Goal: Feedback & Contribution: Contribute content

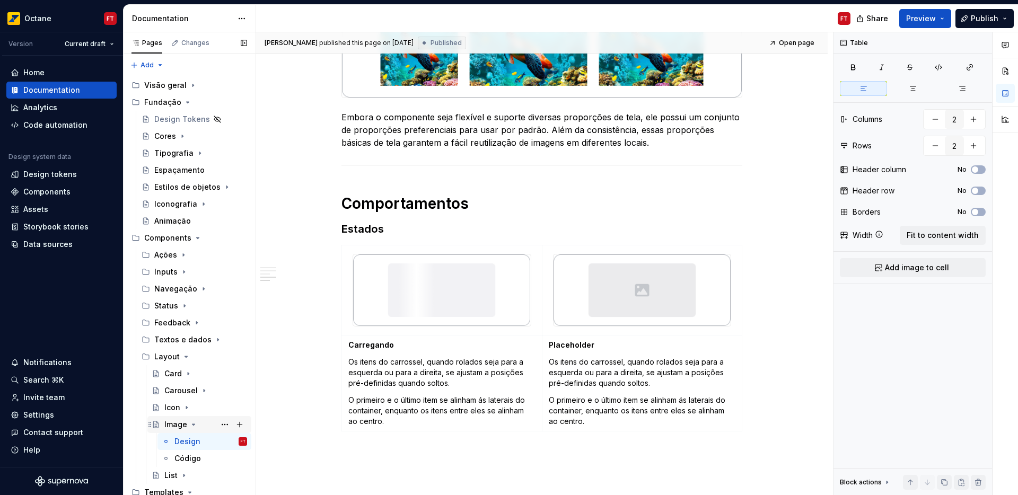
click at [193, 424] on icon "Page tree" at bounding box center [193, 425] width 8 height 8
click at [185, 357] on icon "Page tree" at bounding box center [186, 356] width 3 height 1
click at [186, 376] on icon "Page tree" at bounding box center [190, 374] width 8 height 8
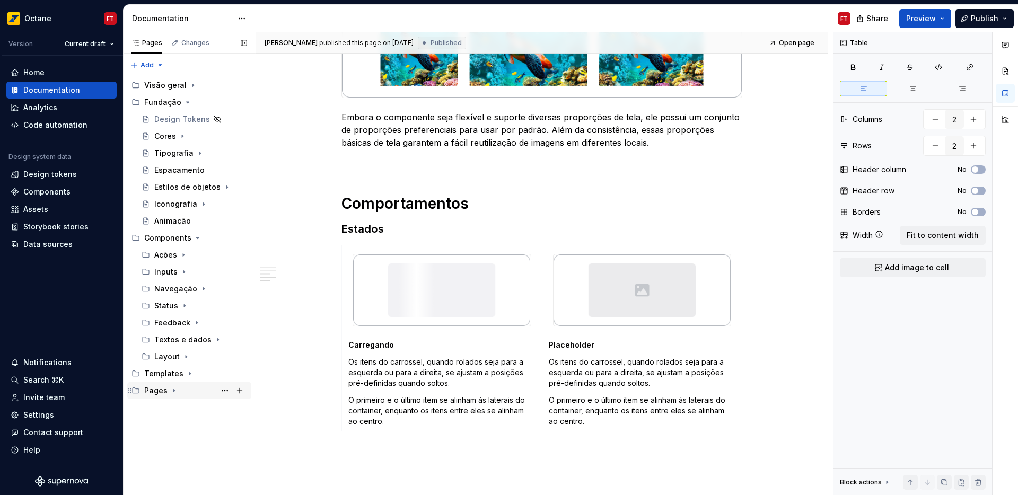
click at [172, 393] on icon "Page tree" at bounding box center [174, 391] width 8 height 8
click at [207, 407] on icon "Page tree" at bounding box center [211, 408] width 8 height 8
click at [172, 426] on div "Process Page" at bounding box center [179, 424] width 50 height 11
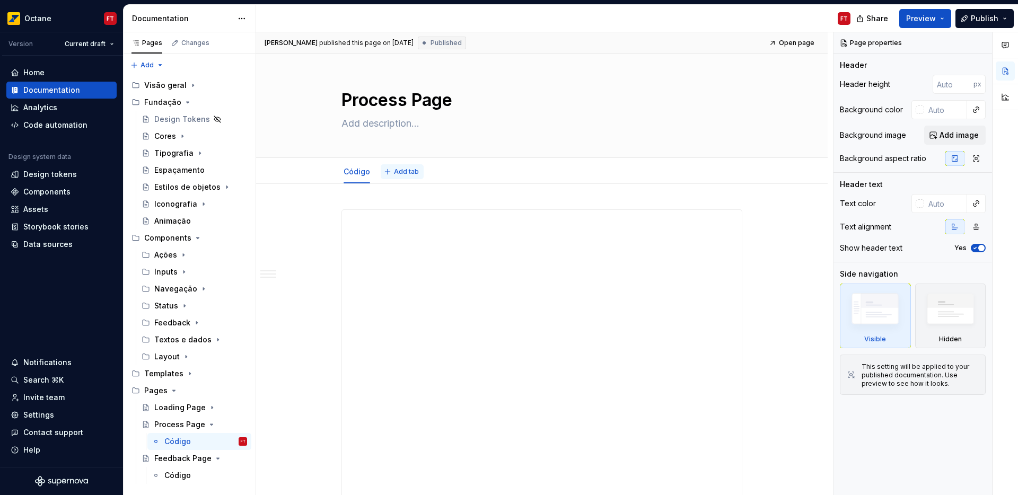
type textarea "*"
click at [388, 171] on button "Add tab" at bounding box center [402, 171] width 43 height 15
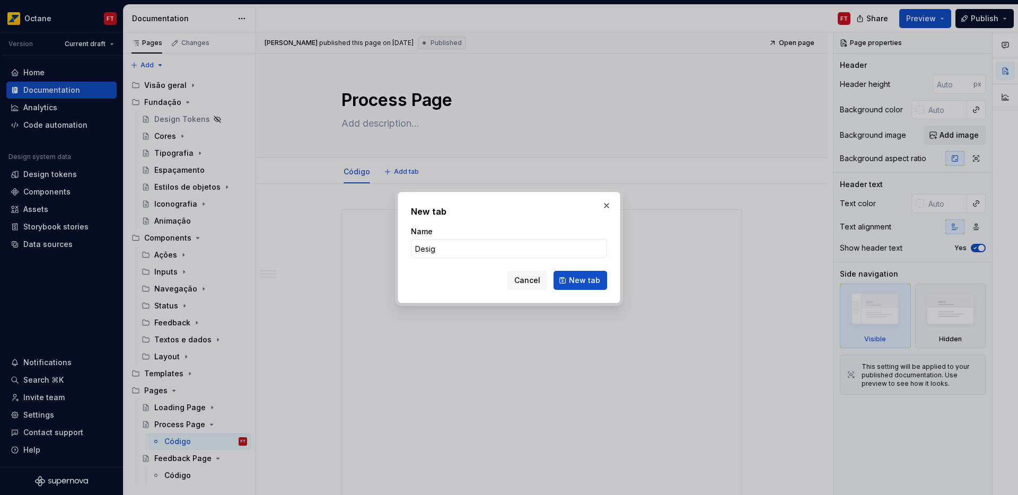
type input "Design"
click button "New tab" at bounding box center [581, 280] width 54 height 19
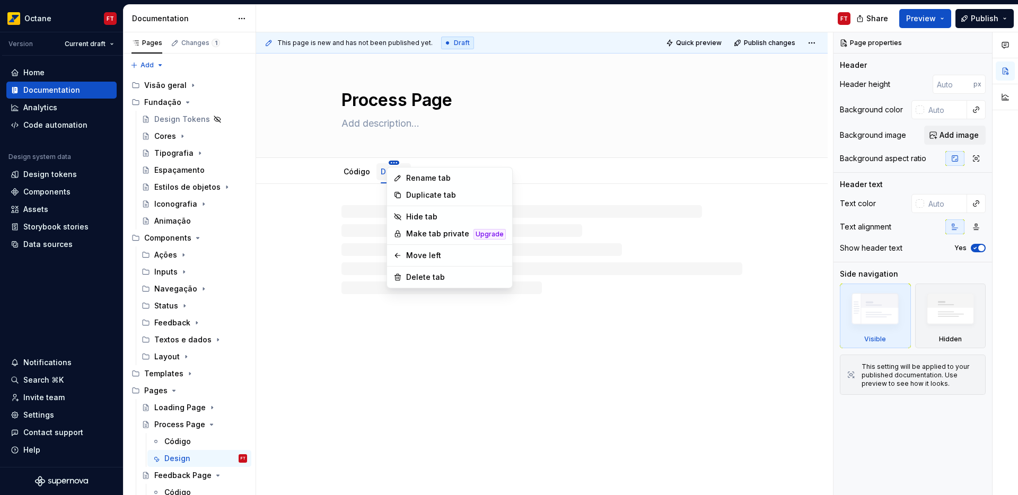
click at [391, 163] on html "Octane FT Version Current draft Home Documentation Analytics Code automation De…" at bounding box center [509, 247] width 1018 height 495
click at [410, 255] on div "Move left" at bounding box center [456, 255] width 100 height 11
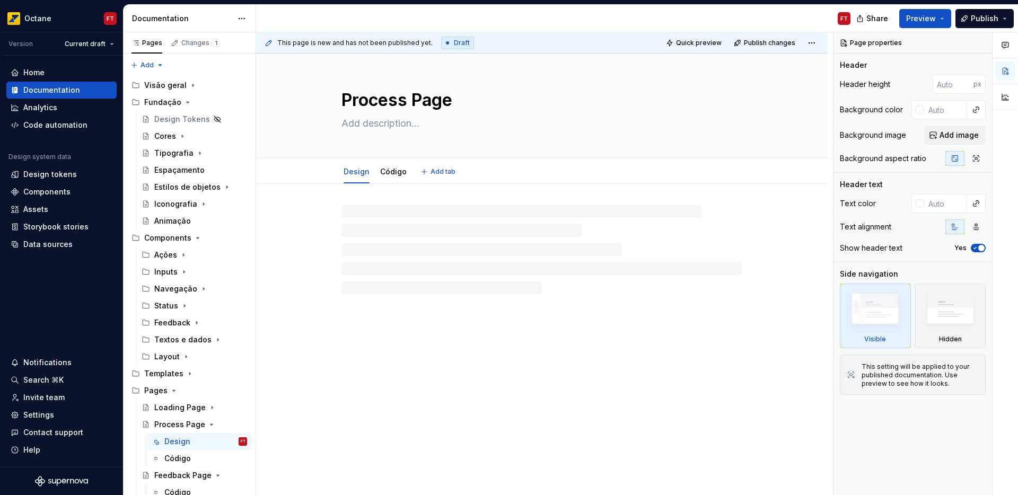
click at [377, 123] on textarea at bounding box center [539, 123] width 401 height 17
click at [377, 126] on textarea at bounding box center [539, 123] width 401 height 17
paste textarea "A tela de processamento é usada quando o aplicativo precisa enviar ou receber u…"
type textarea "*"
type textarea "A tela de processamento é usada quando o aplicativo precisa enviar ou receber u…"
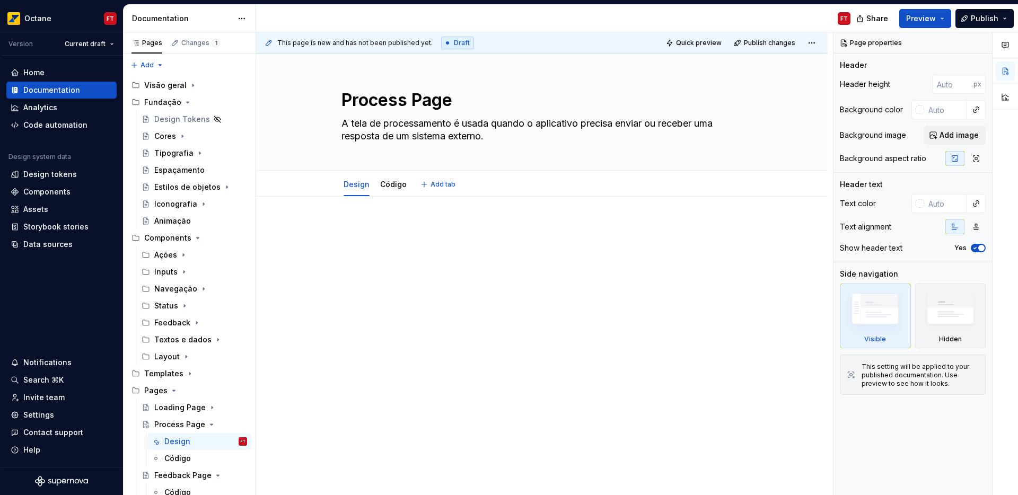
type textarea "*"
type textarea "A tela de processamento é usada quando o aplicativo precisa enviar ou receber u…"
click at [396, 226] on p at bounding box center [542, 228] width 401 height 13
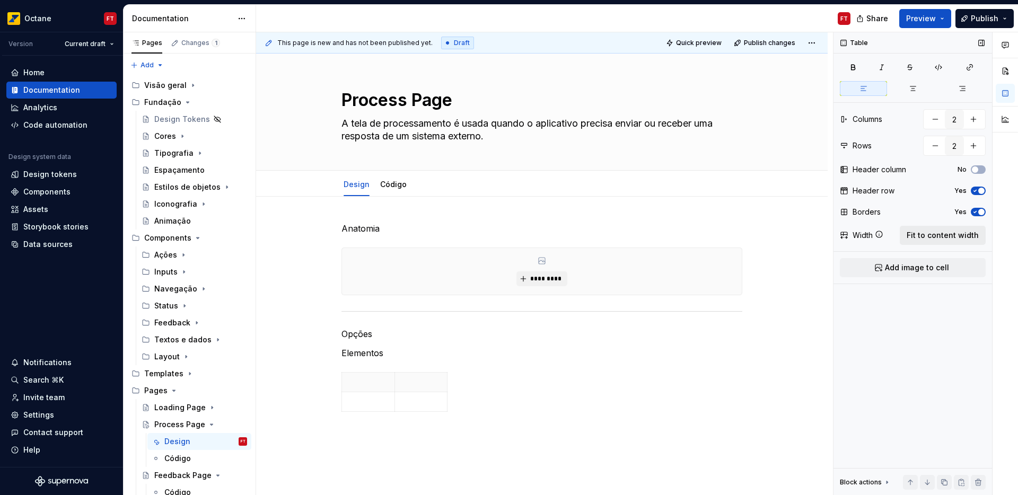
click at [969, 235] on span "Fit to content width" at bounding box center [943, 235] width 72 height 11
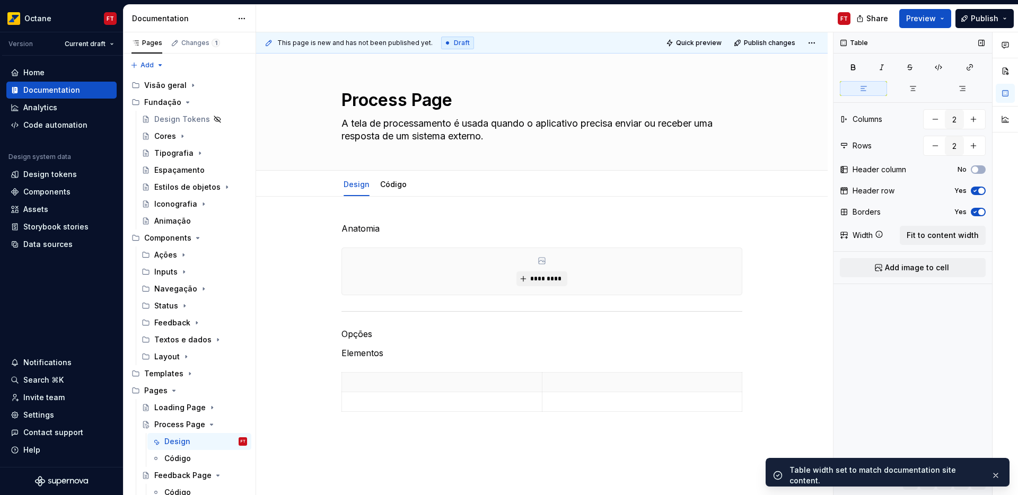
click at [980, 210] on span "button" at bounding box center [981, 212] width 6 height 6
click at [979, 191] on span "button" at bounding box center [981, 191] width 6 height 6
click at [942, 269] on span "Add image to cell" at bounding box center [917, 267] width 64 height 11
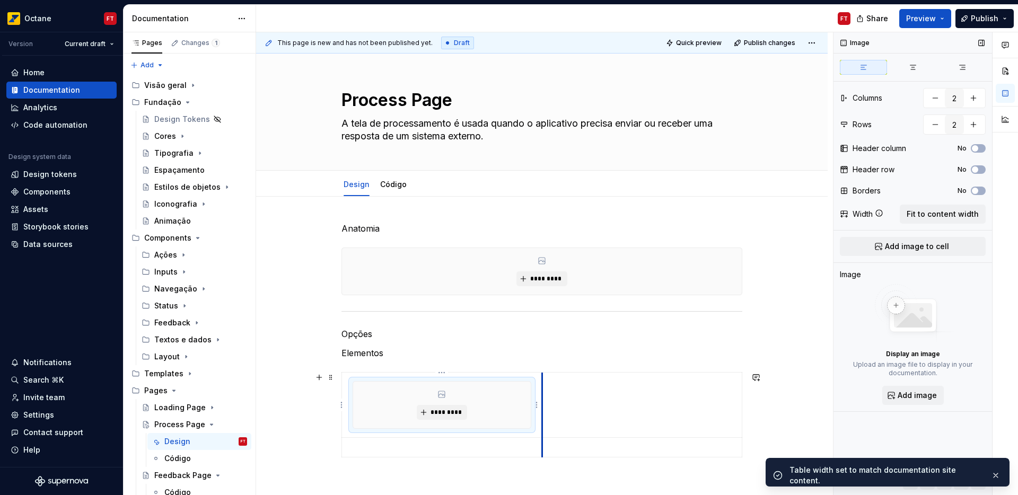
click at [641, 416] on td at bounding box center [642, 405] width 200 height 65
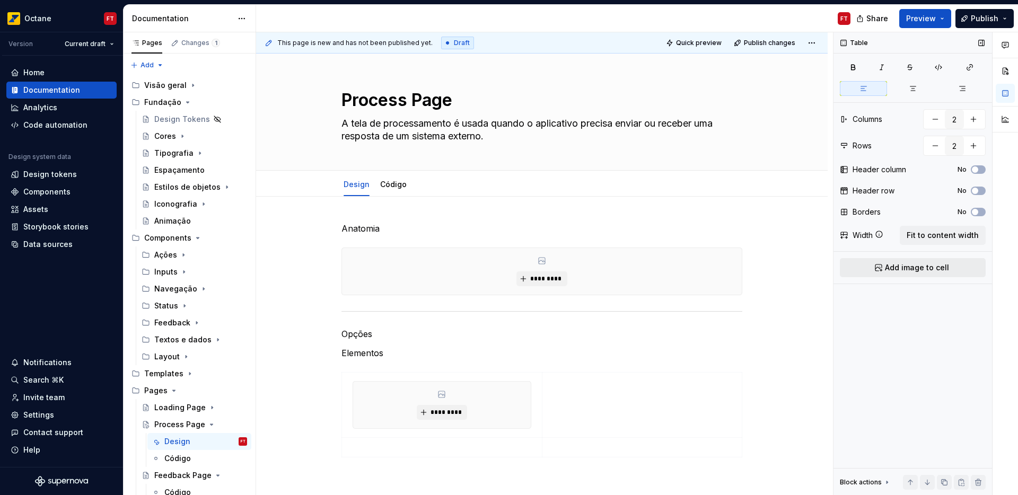
click at [899, 269] on span "Add image to cell" at bounding box center [917, 267] width 64 height 11
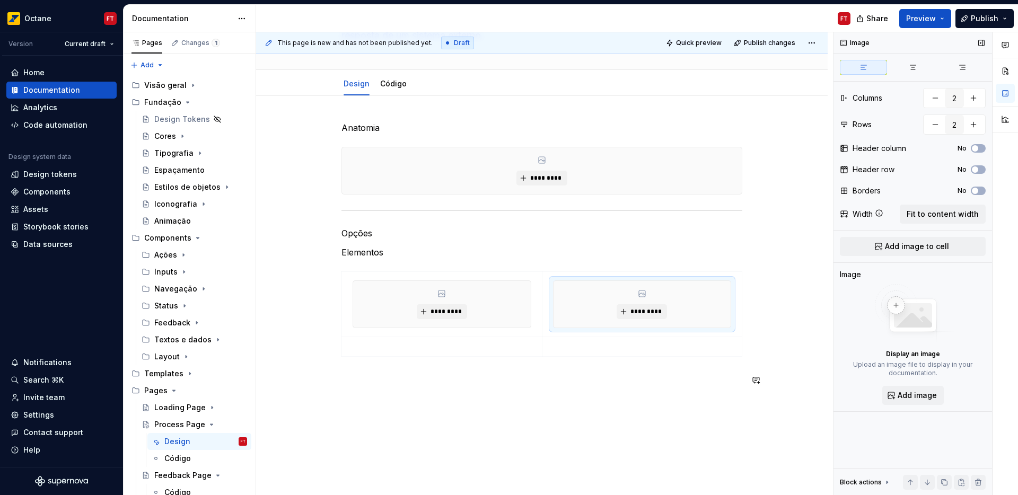
scroll to position [153, 0]
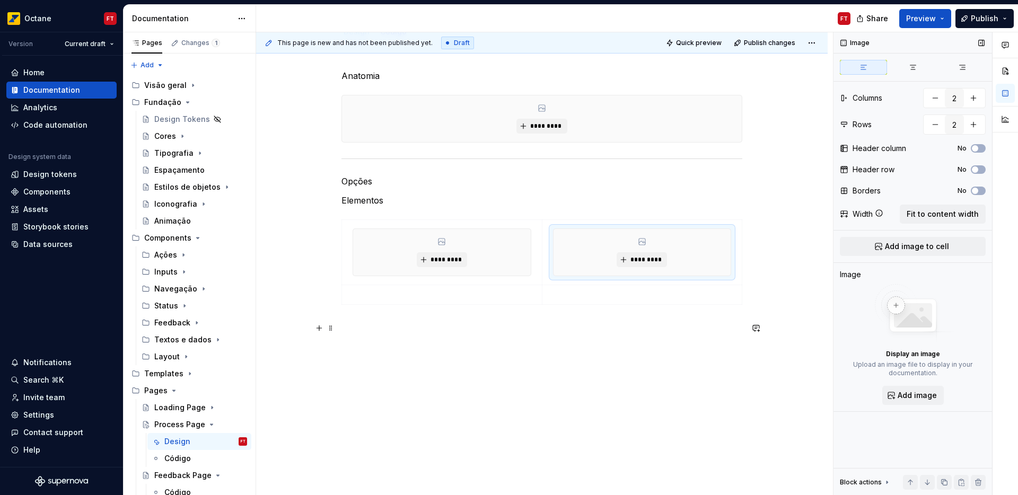
click at [386, 326] on p at bounding box center [542, 328] width 401 height 13
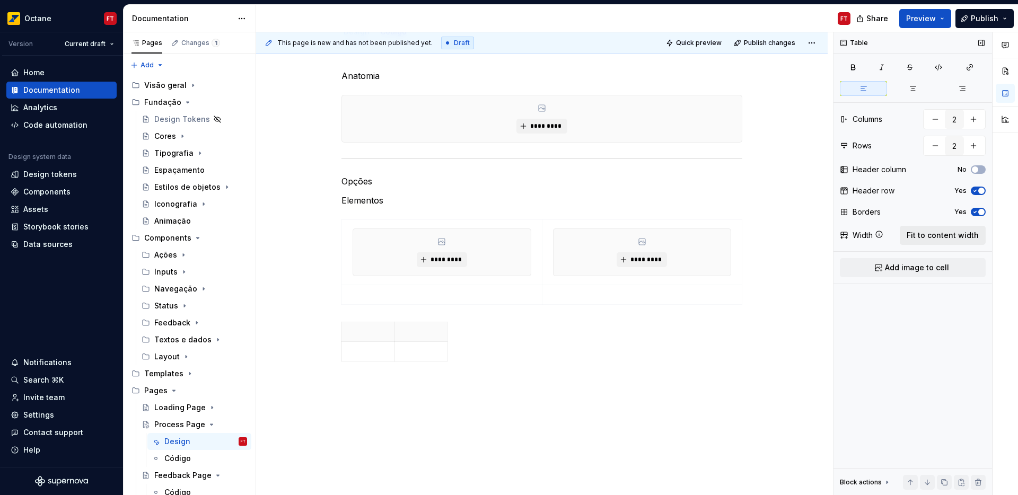
drag, startPoint x: 962, startPoint y: 238, endPoint x: 975, endPoint y: 234, distance: 13.9
click at [963, 238] on span "Fit to content width" at bounding box center [943, 235] width 72 height 11
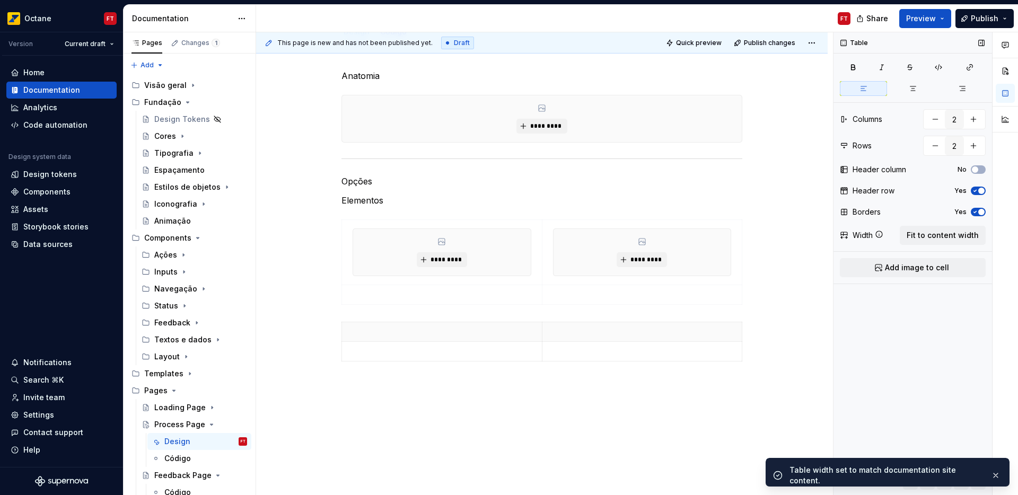
click at [974, 215] on button "Yes" at bounding box center [978, 212] width 15 height 8
click at [975, 188] on icon "button" at bounding box center [975, 191] width 8 height 6
click at [421, 335] on p at bounding box center [441, 332] width 187 height 11
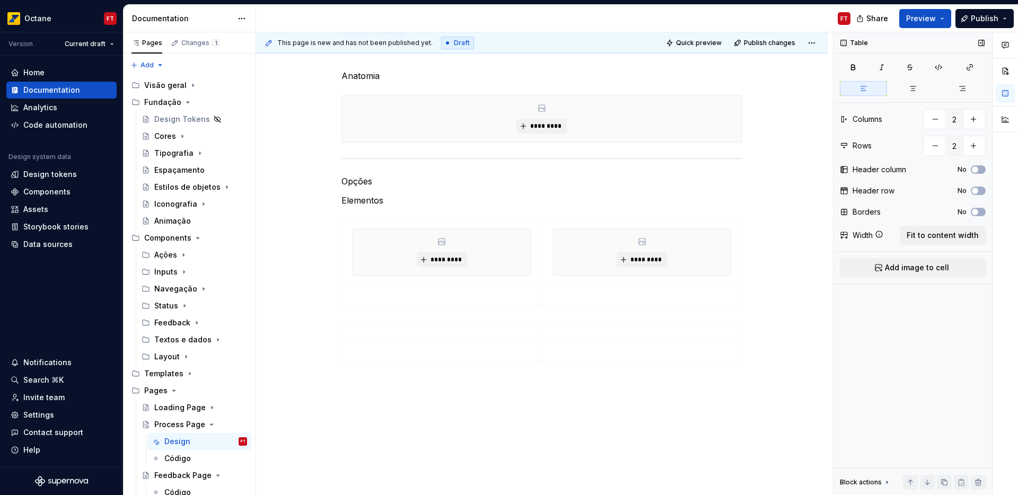
click at [938, 267] on span "Add image to cell" at bounding box center [917, 267] width 64 height 11
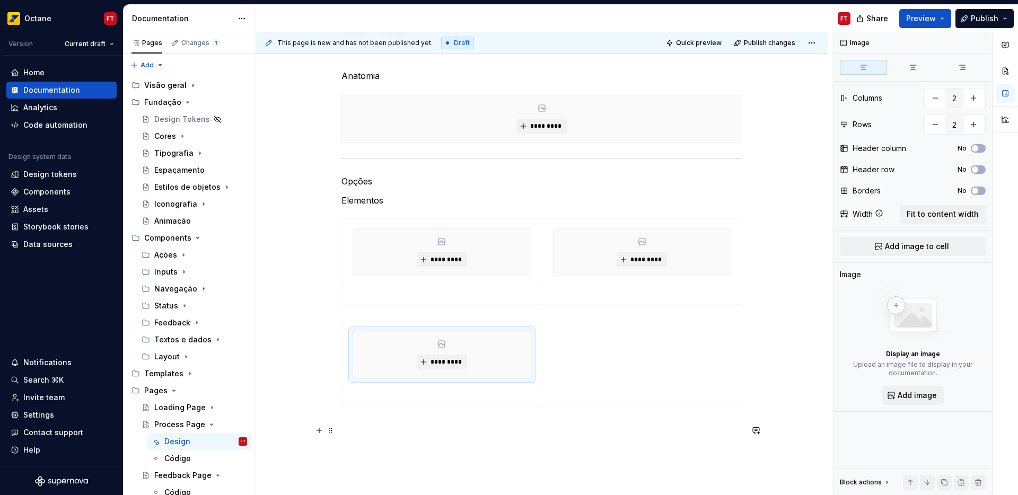
click at [436, 435] on p at bounding box center [542, 430] width 401 height 13
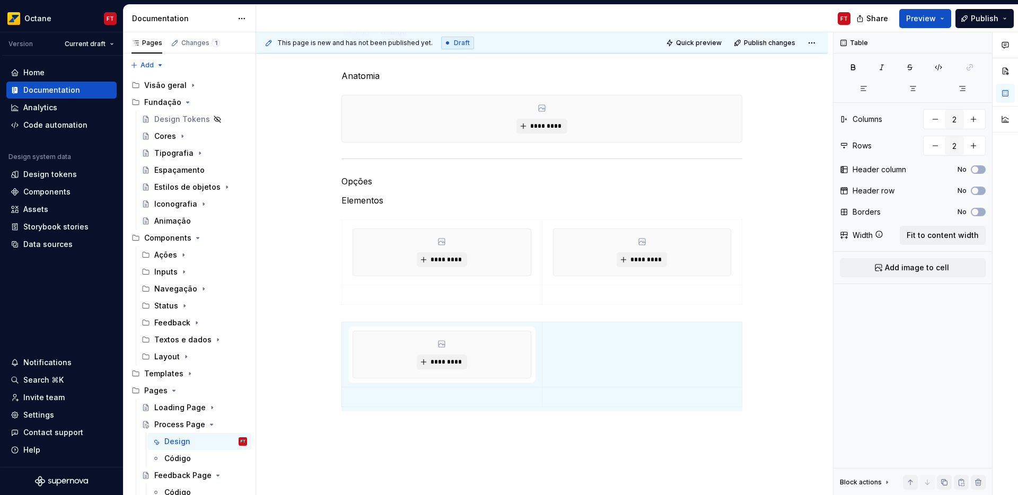
scroll to position [0, 0]
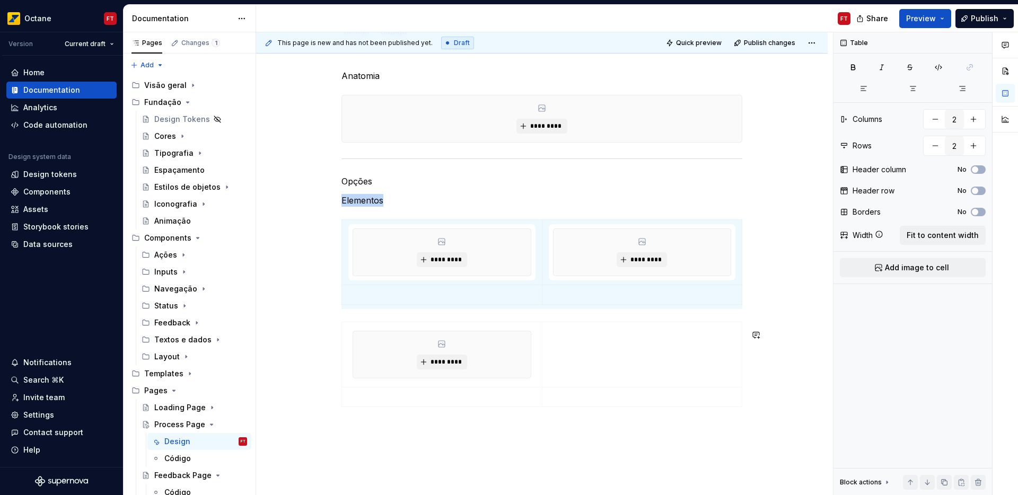
click at [448, 441] on div "Anatomia ********* Opções Elementos ********* ********* *********" at bounding box center [542, 308] width 572 height 529
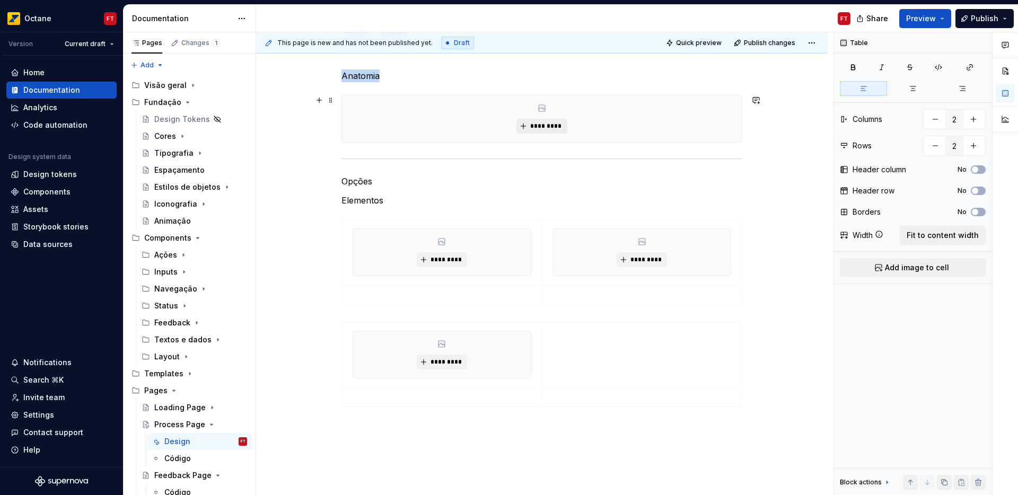
click at [562, 122] on span "*********" at bounding box center [546, 126] width 32 height 8
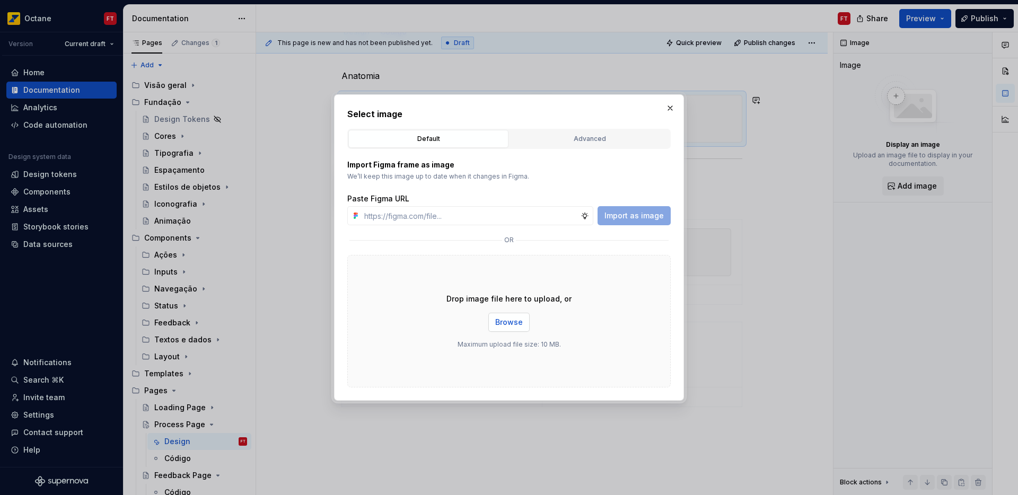
click at [509, 321] on span "Browse" at bounding box center [509, 322] width 28 height 11
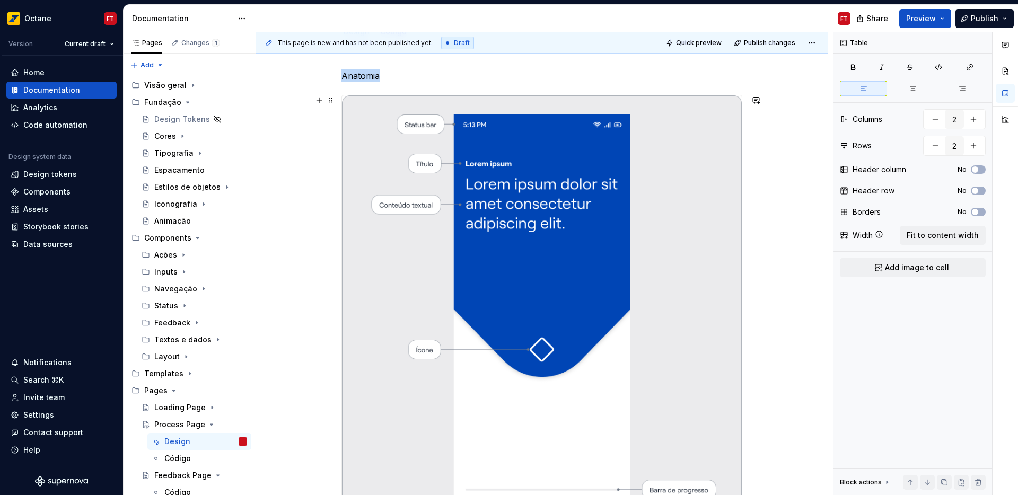
click at [445, 221] on img at bounding box center [542, 310] width 400 height 431
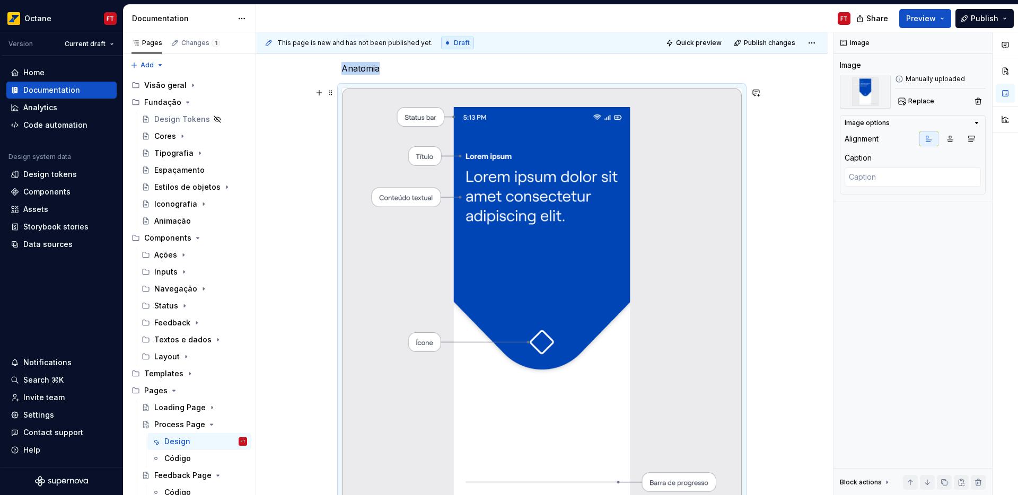
scroll to position [472, 0]
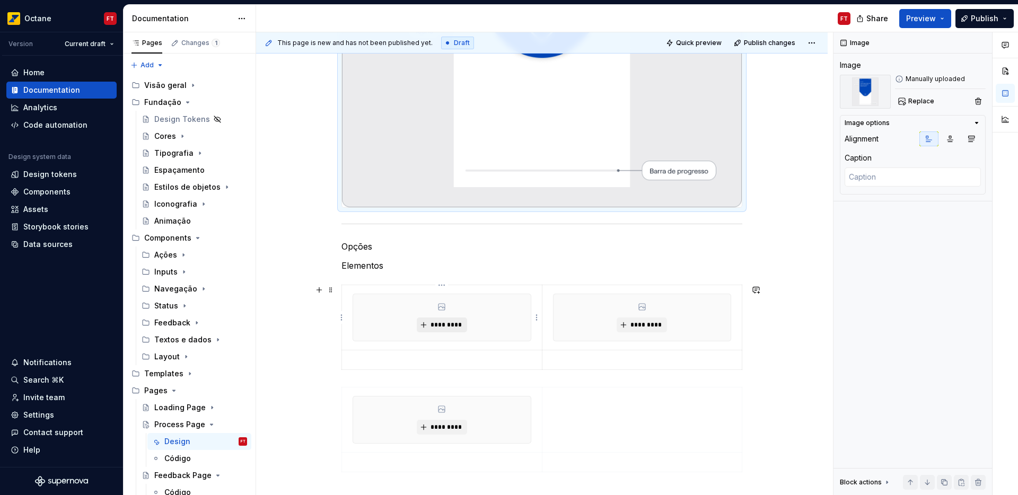
click at [453, 322] on span "*********" at bounding box center [446, 325] width 32 height 8
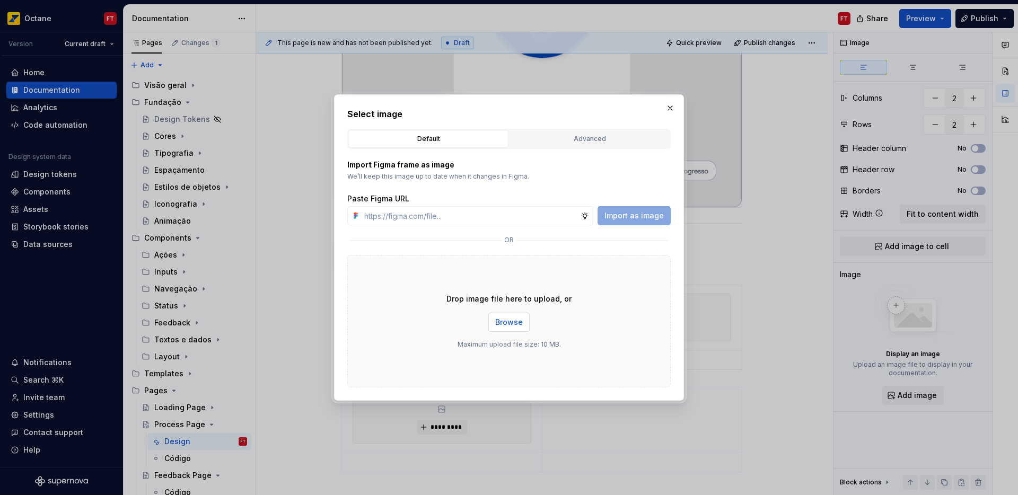
click at [513, 323] on span "Browse" at bounding box center [509, 322] width 28 height 11
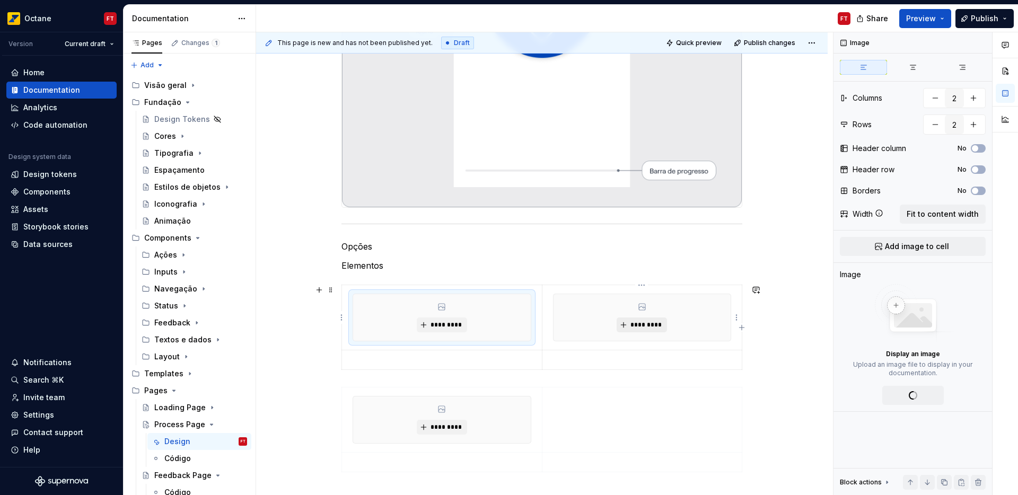
click at [645, 330] on button "*********" at bounding box center [642, 325] width 50 height 15
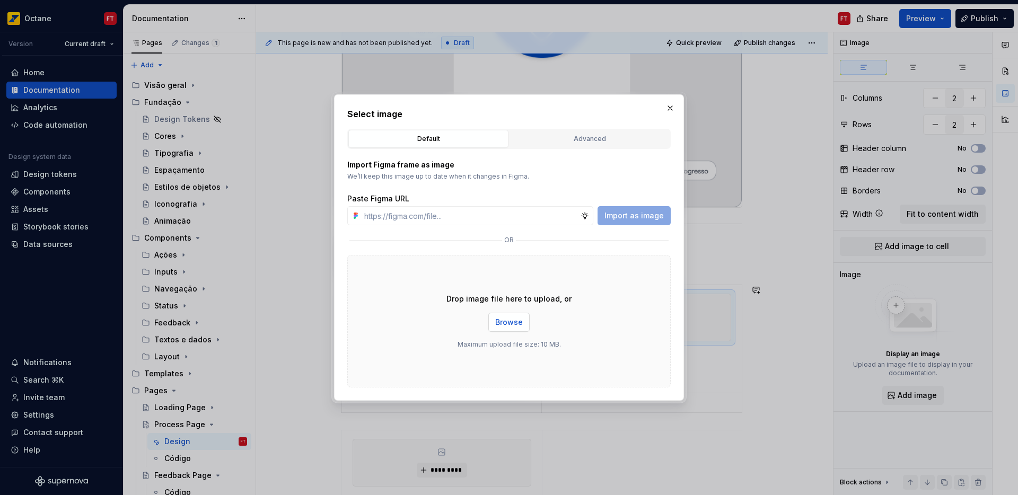
click at [497, 319] on span "Browse" at bounding box center [509, 322] width 28 height 11
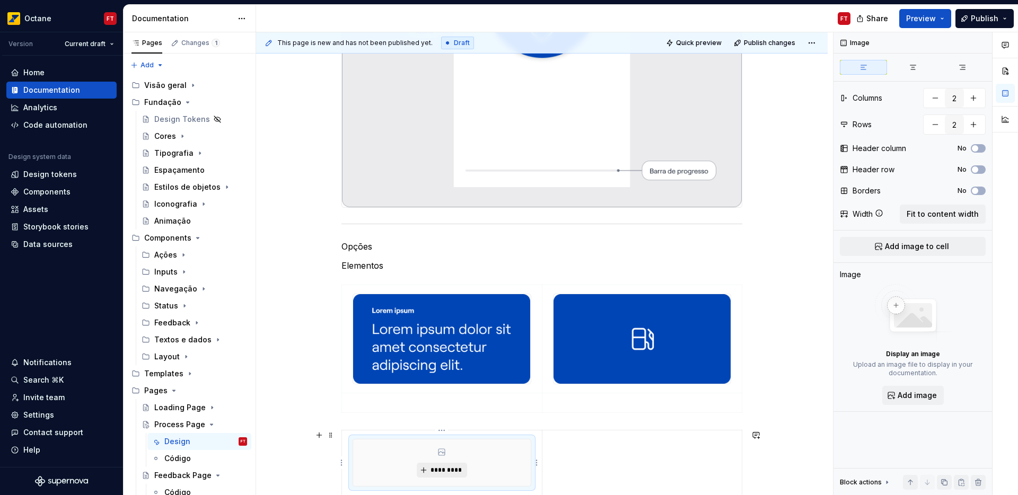
click at [444, 474] on span "*********" at bounding box center [446, 470] width 32 height 8
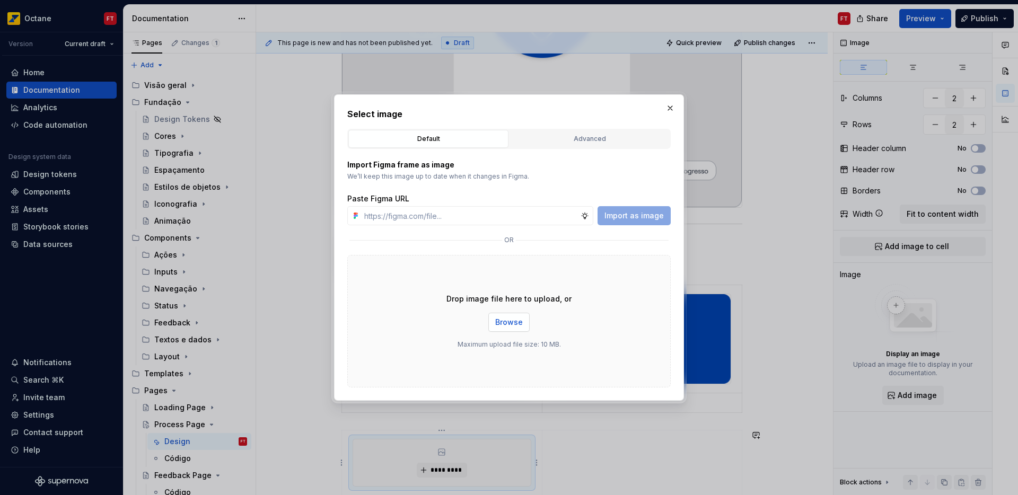
click at [505, 324] on span "Browse" at bounding box center [509, 322] width 28 height 11
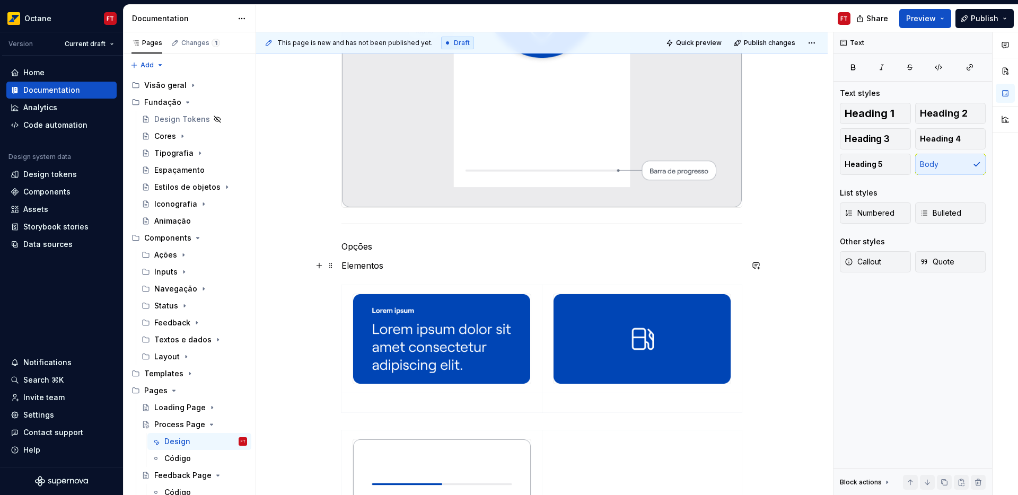
click at [396, 262] on p "Elementos" at bounding box center [542, 265] width 401 height 13
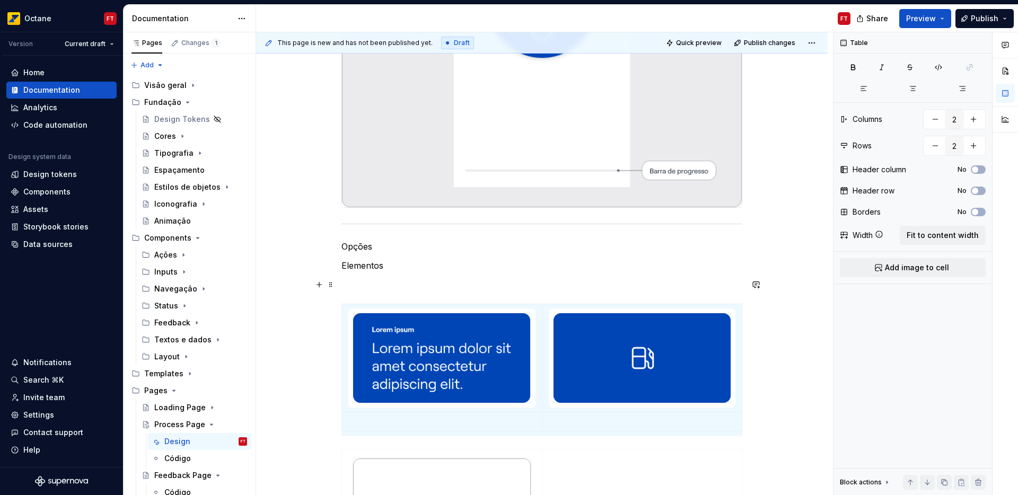
click at [390, 288] on p at bounding box center [542, 284] width 401 height 13
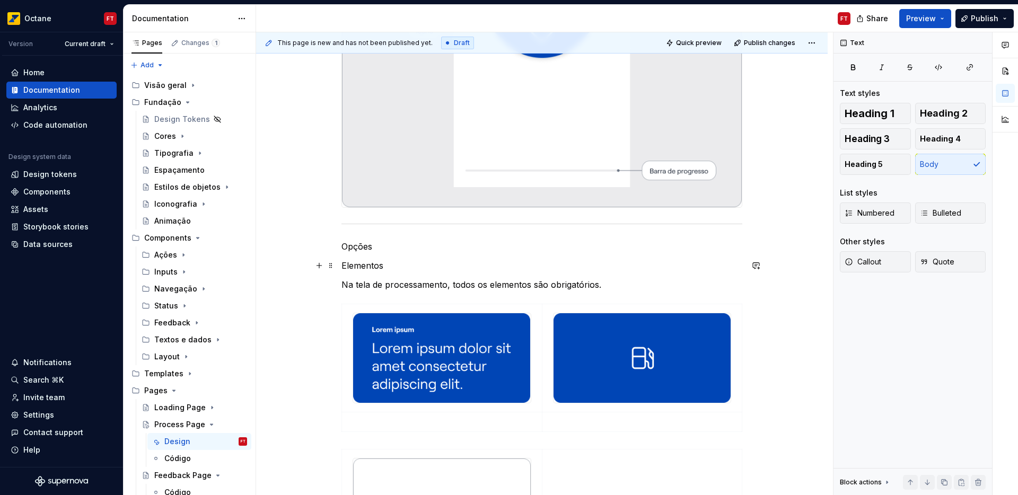
click at [361, 261] on p "Elementos" at bounding box center [542, 265] width 401 height 13
click at [897, 137] on button "Heading 3" at bounding box center [875, 138] width 71 height 21
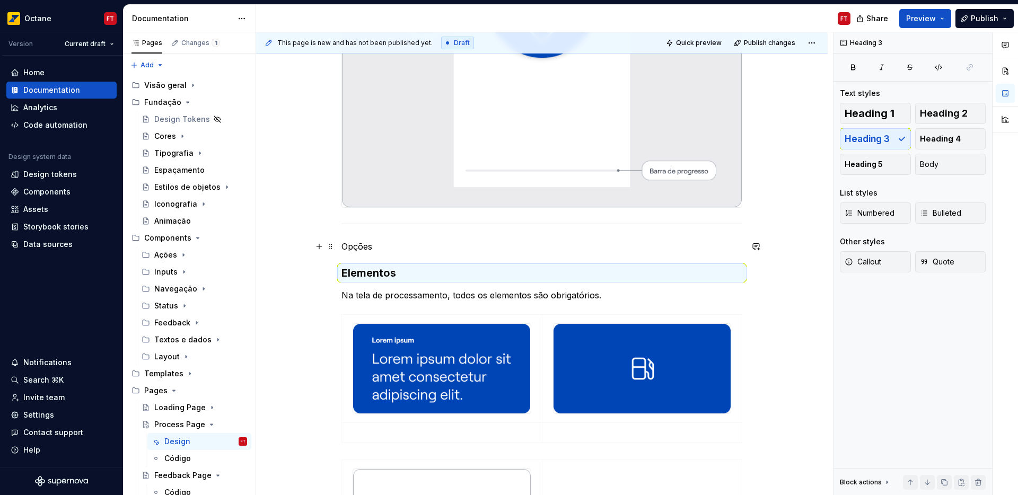
click at [359, 247] on p "Opções" at bounding box center [542, 246] width 401 height 13
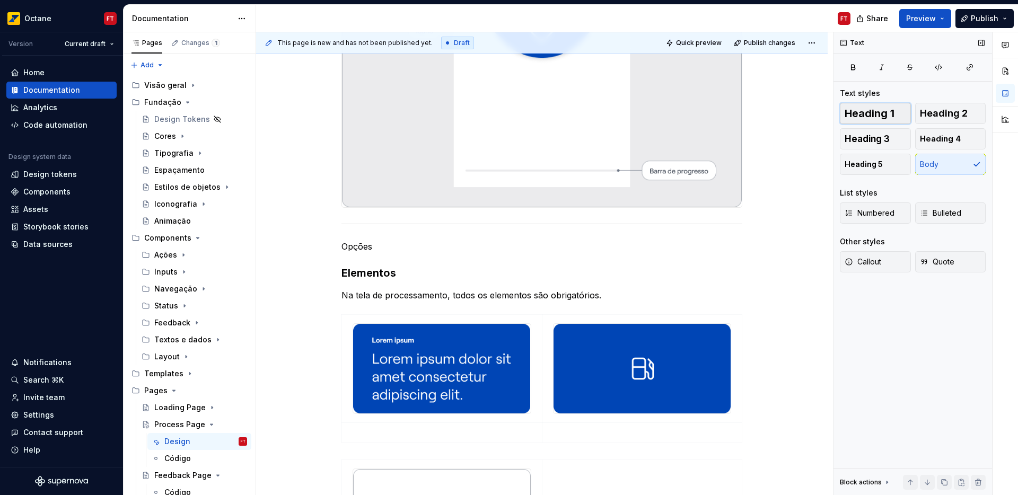
click at [860, 119] on button "Heading 1" at bounding box center [875, 113] width 71 height 21
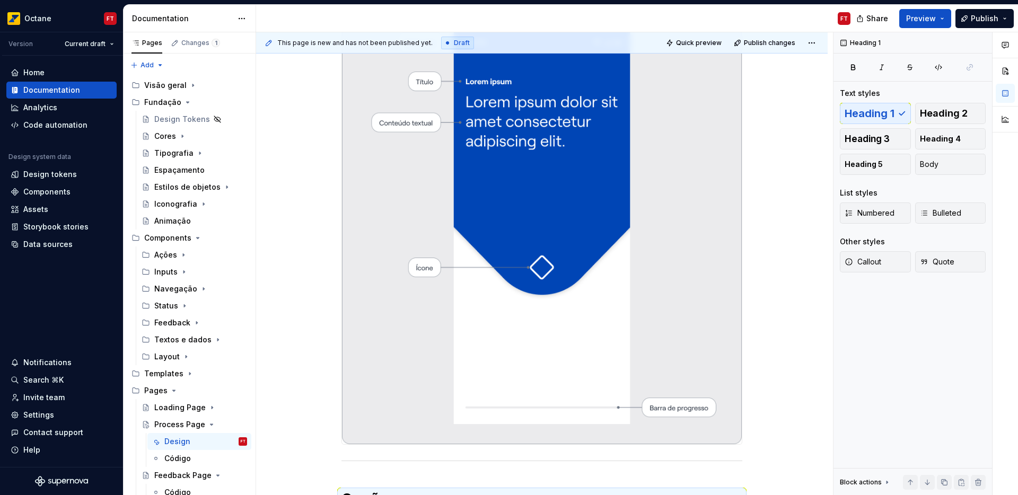
scroll to position [0, 0]
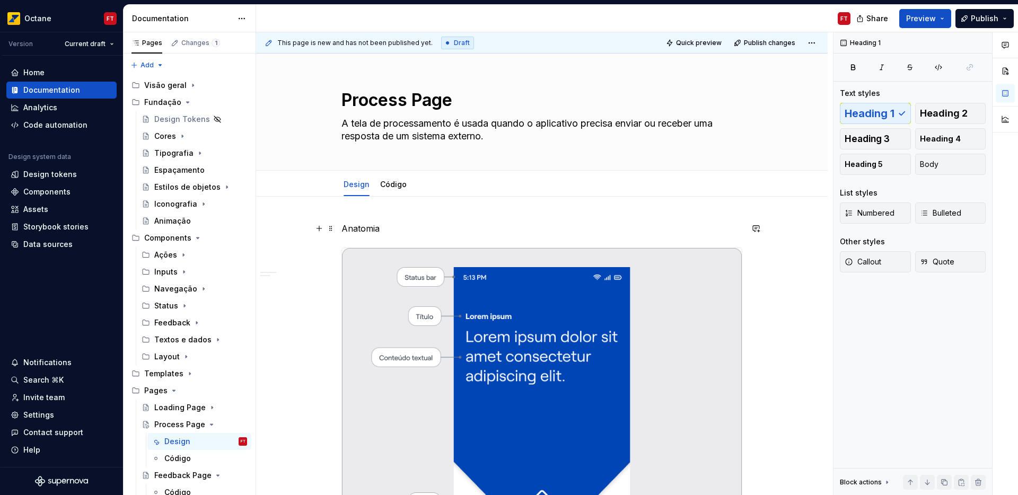
click at [371, 226] on p "Anatomia" at bounding box center [542, 228] width 401 height 13
click at [881, 110] on span "Heading 1" at bounding box center [870, 113] width 50 height 11
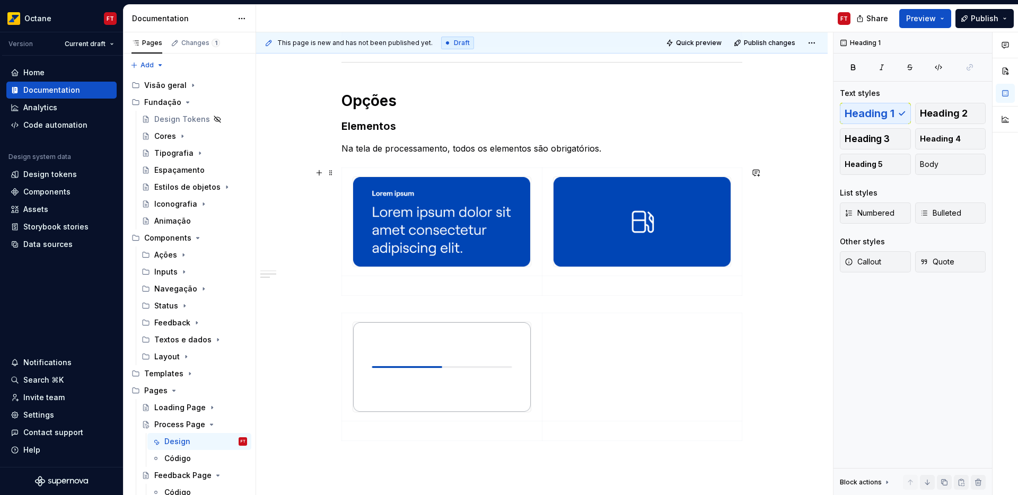
scroll to position [747, 0]
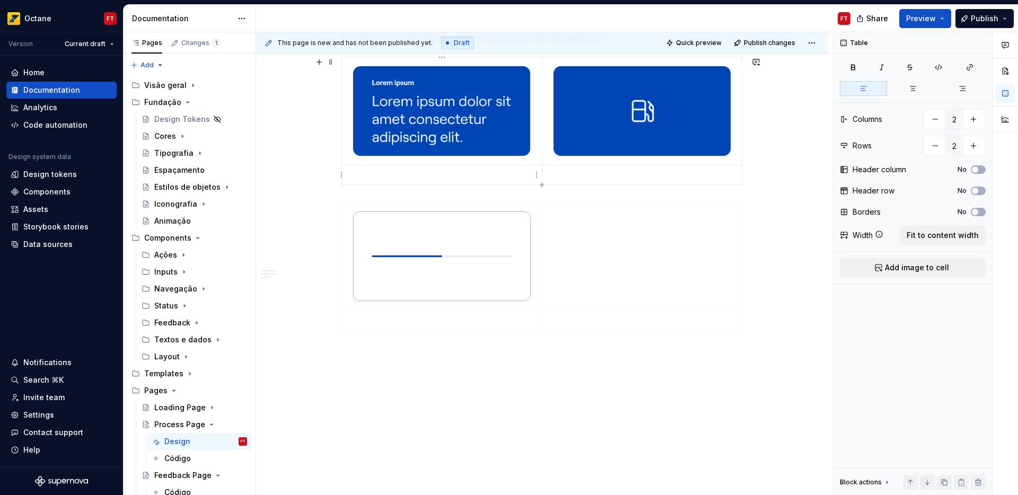
click at [417, 179] on p at bounding box center [441, 175] width 187 height 11
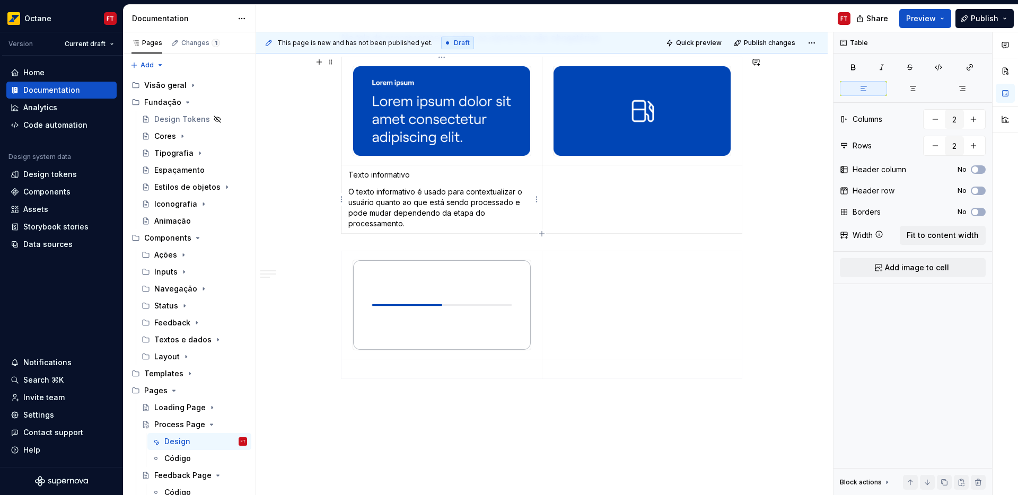
click at [357, 172] on p "Texto informativo" at bounding box center [441, 175] width 187 height 11
click at [386, 176] on p "Texto informativo" at bounding box center [441, 175] width 187 height 11
drag, startPoint x: 385, startPoint y: 176, endPoint x: 342, endPoint y: 171, distance: 43.7
click at [342, 171] on td "Texto informativo O texto informativo é usado para contextualizar o usuário qua…" at bounding box center [442, 199] width 200 height 68
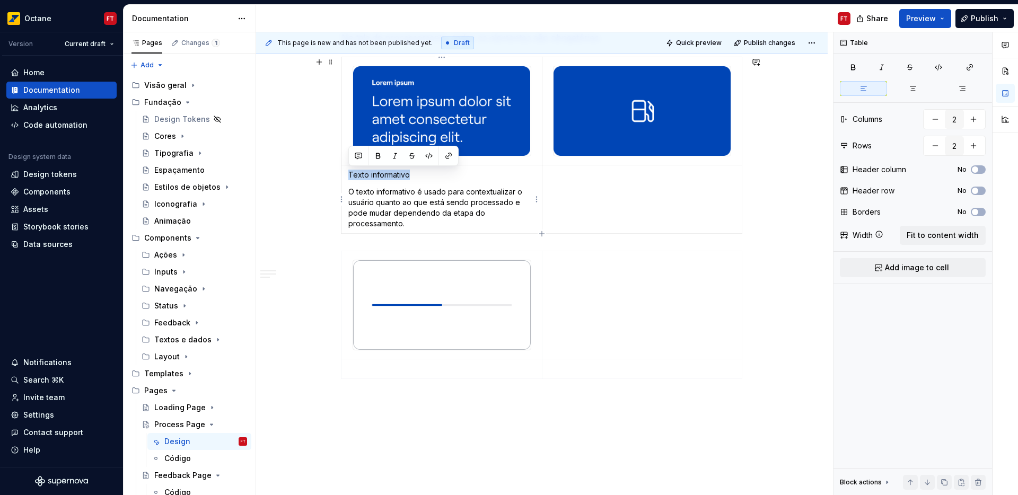
drag, startPoint x: 390, startPoint y: 173, endPoint x: 342, endPoint y: 174, distance: 47.7
click at [342, 174] on td "Texto informativo O texto informativo é usado para contextualizar o usuário qua…" at bounding box center [442, 199] width 200 height 68
click at [580, 189] on td at bounding box center [642, 199] width 200 height 68
click at [556, 176] on p "Ícone" at bounding box center [642, 175] width 187 height 11
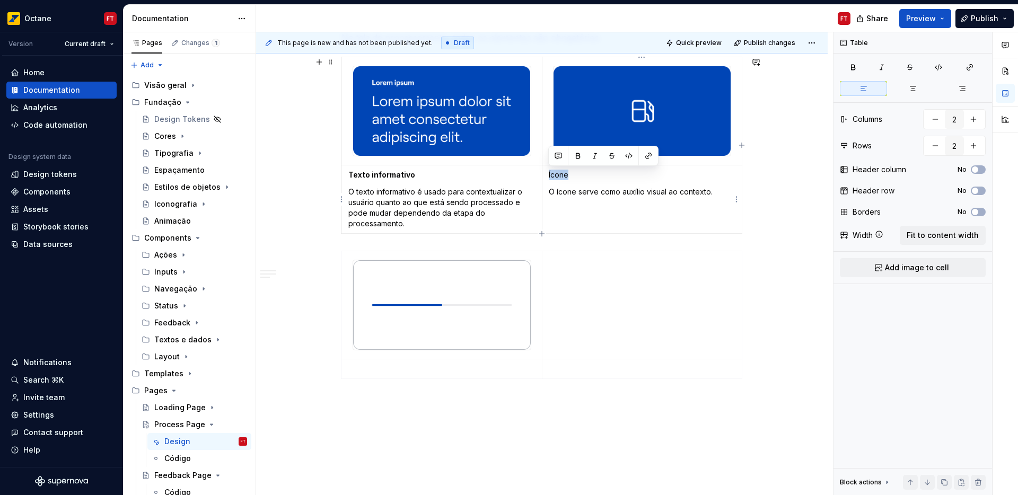
click at [556, 176] on p "Ícone" at bounding box center [642, 175] width 187 height 11
click at [380, 370] on p at bounding box center [441, 369] width 187 height 11
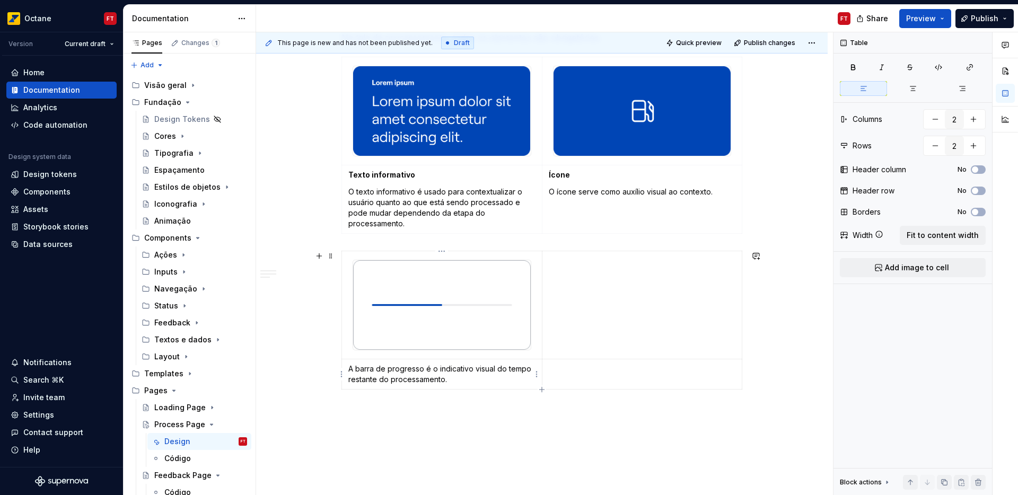
click at [349, 369] on p "A barra de progresso é o indicativo visual do tempo restante do processamento." at bounding box center [441, 374] width 187 height 21
click at [400, 367] on p "Barra de progresso" at bounding box center [441, 369] width 187 height 11
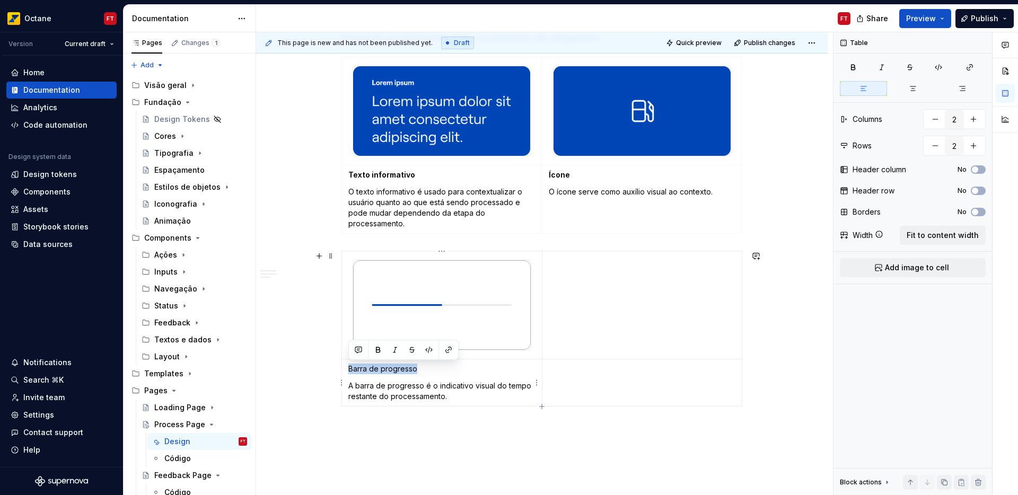
drag, startPoint x: 400, startPoint y: 367, endPoint x: 348, endPoint y: 370, distance: 51.5
click at [348, 370] on p "Barra de progresso" at bounding box center [441, 369] width 187 height 11
click at [374, 349] on button "button" at bounding box center [378, 350] width 15 height 15
click at [985, 15] on span "Publish" at bounding box center [985, 18] width 28 height 11
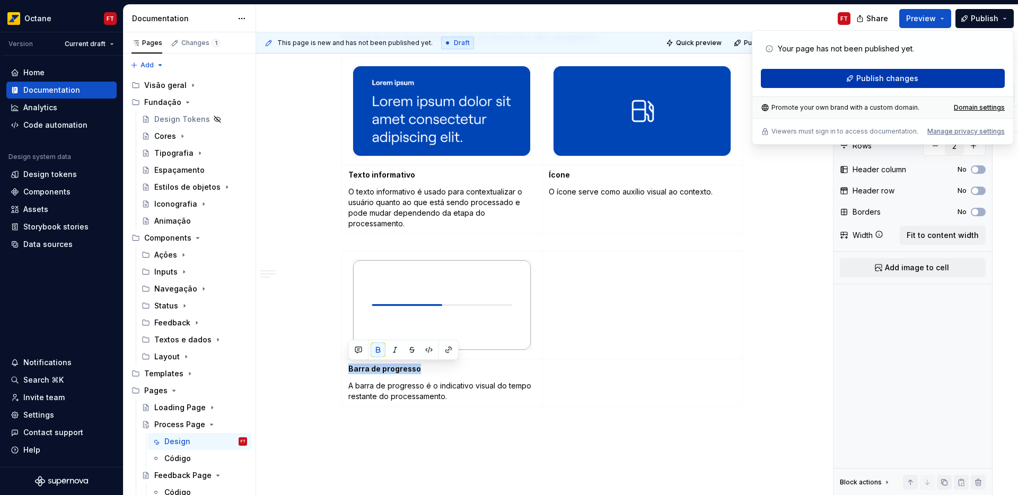
click at [857, 74] on button "Publish changes" at bounding box center [883, 78] width 244 height 19
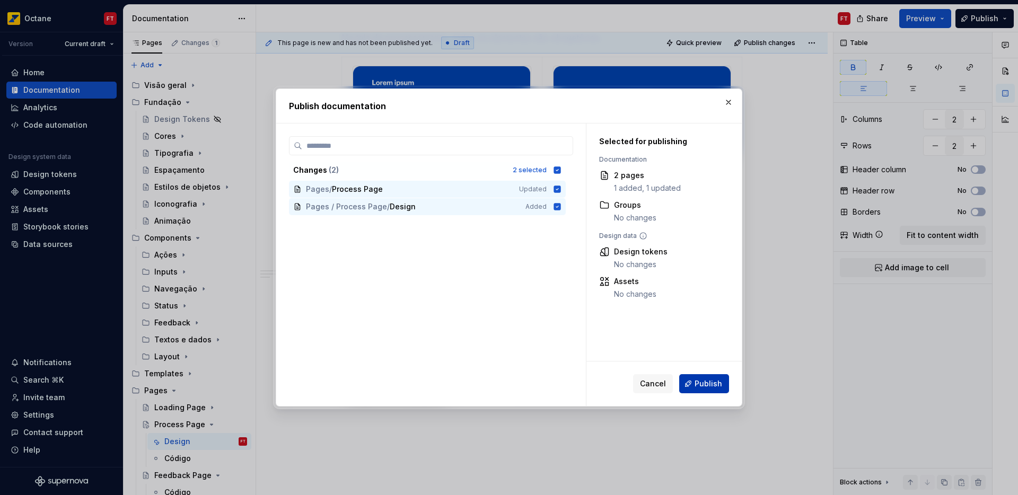
click at [705, 384] on span "Publish" at bounding box center [709, 384] width 28 height 11
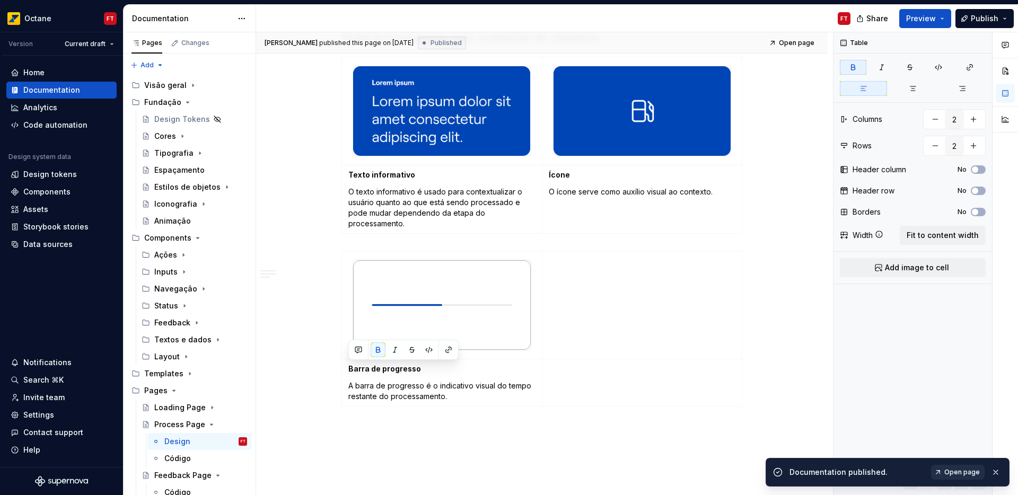
click at [945, 470] on link "Open page" at bounding box center [958, 472] width 54 height 15
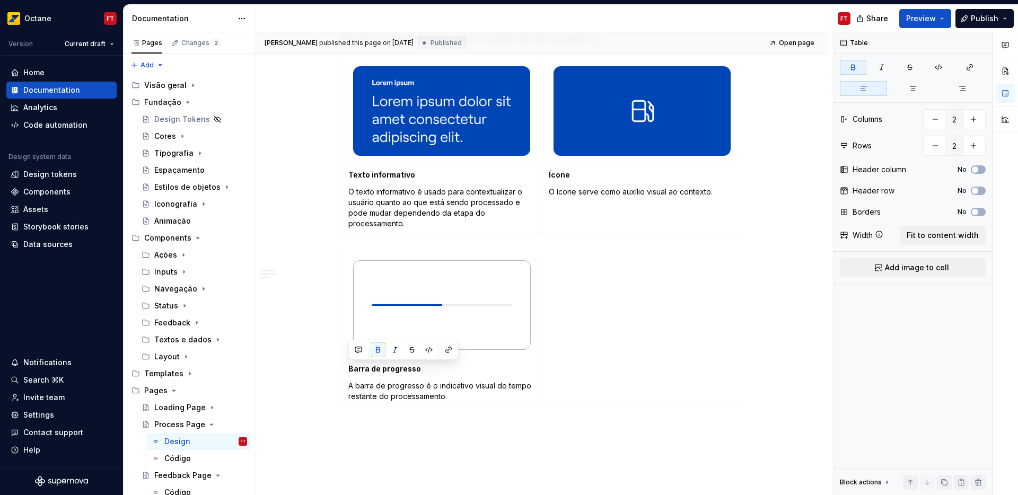
type textarea "*"
